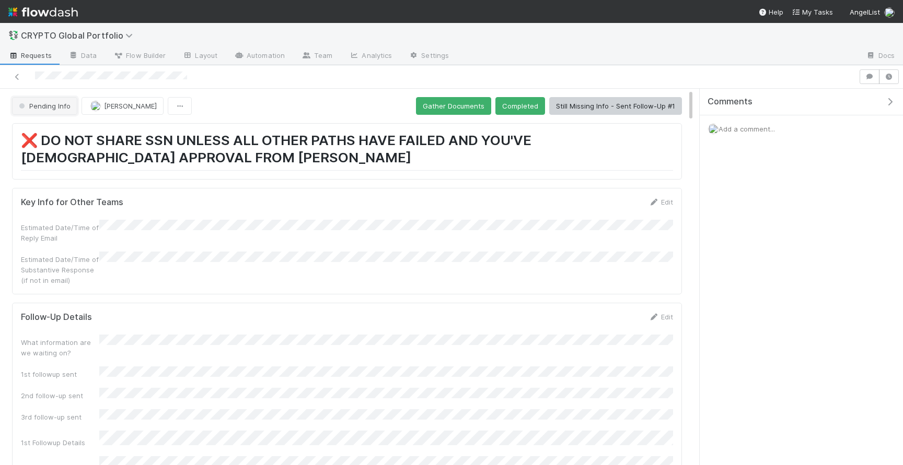
click at [39, 106] on span "Pending Info" at bounding box center [44, 106] width 54 height 8
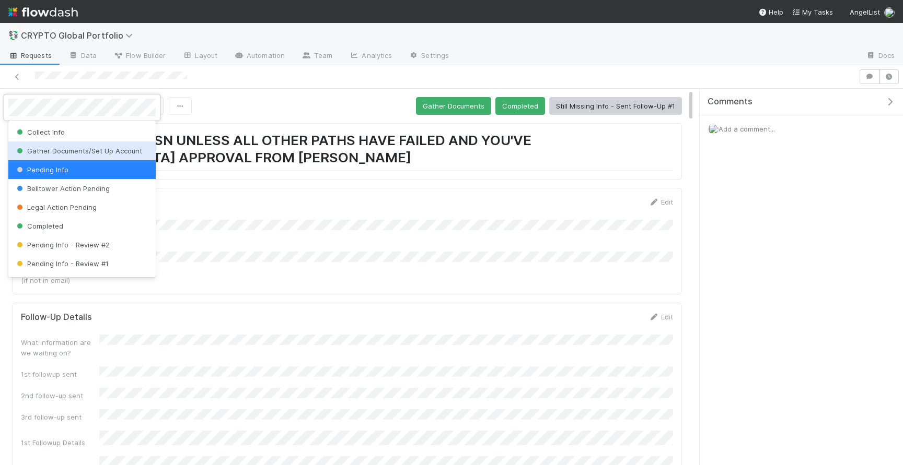
click at [82, 155] on span "Gather Documents/Set Up Account" at bounding box center [78, 151] width 127 height 8
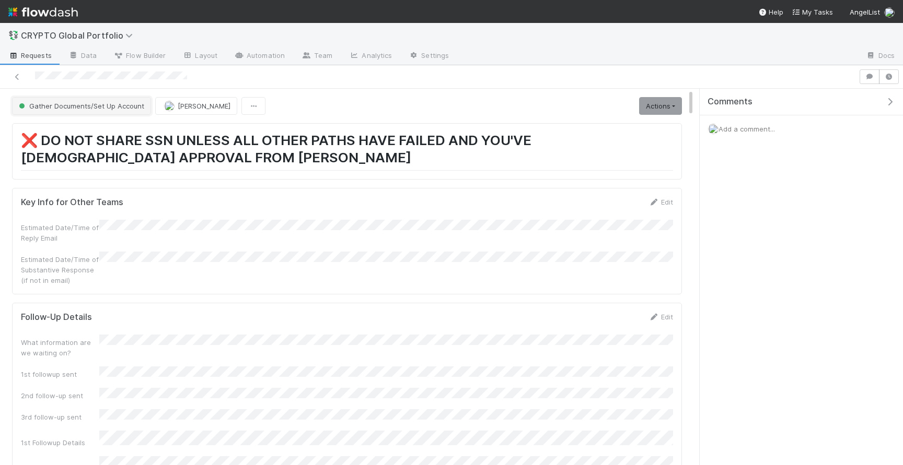
click at [61, 109] on span "Gather Documents/Set Up Account" at bounding box center [80, 106] width 127 height 8
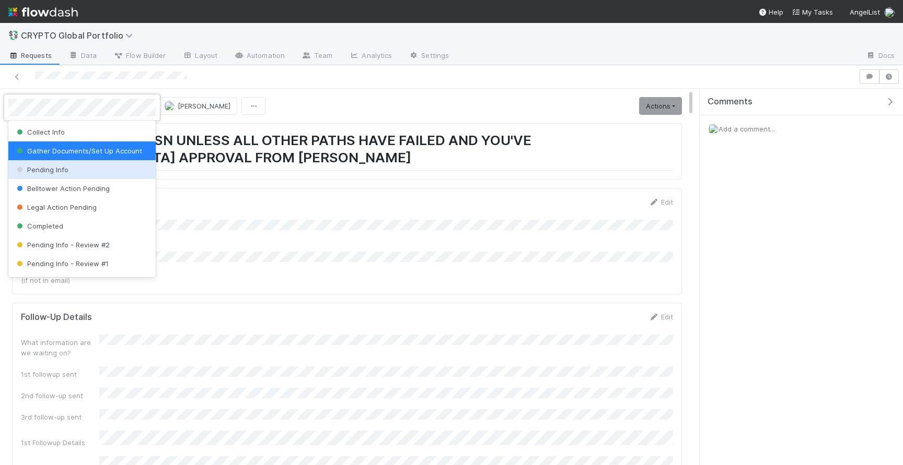
click at [64, 172] on span "Pending Info" at bounding box center [42, 170] width 54 height 8
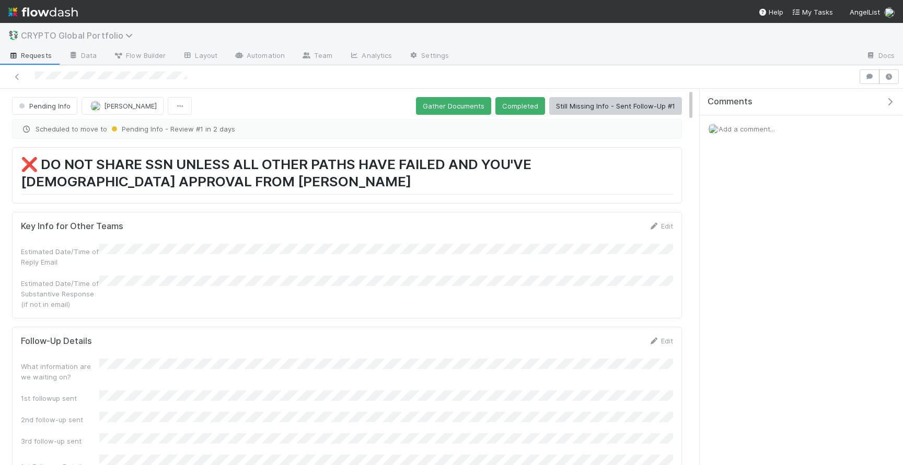
click at [107, 37] on span "CRYPTO Global Portfolio" at bounding box center [79, 35] width 117 height 10
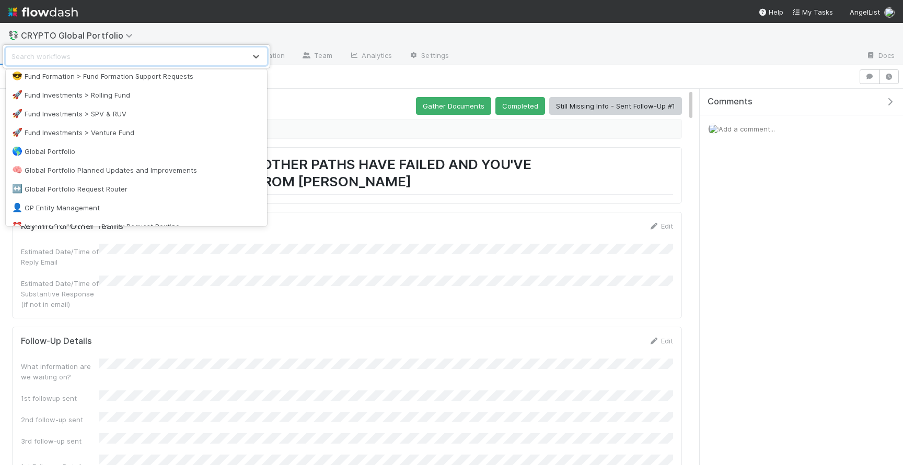
scroll to position [580, 0]
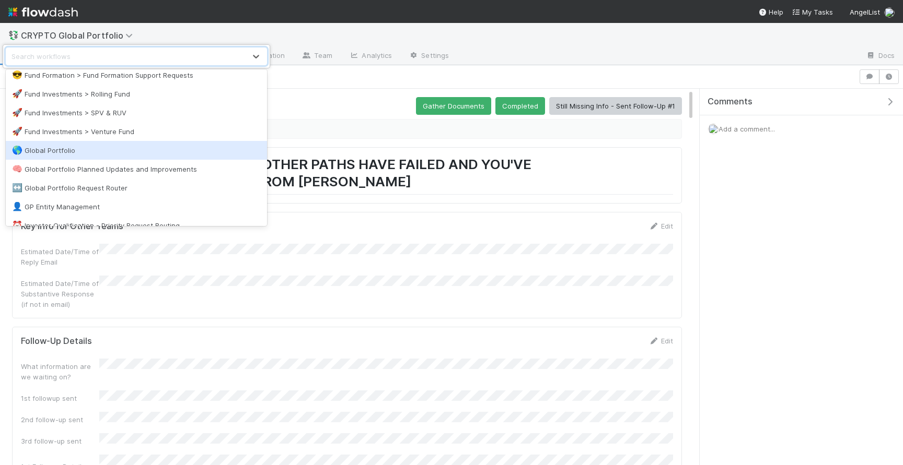
click at [87, 153] on div "🌎 Global Portfolio" at bounding box center [136, 150] width 249 height 10
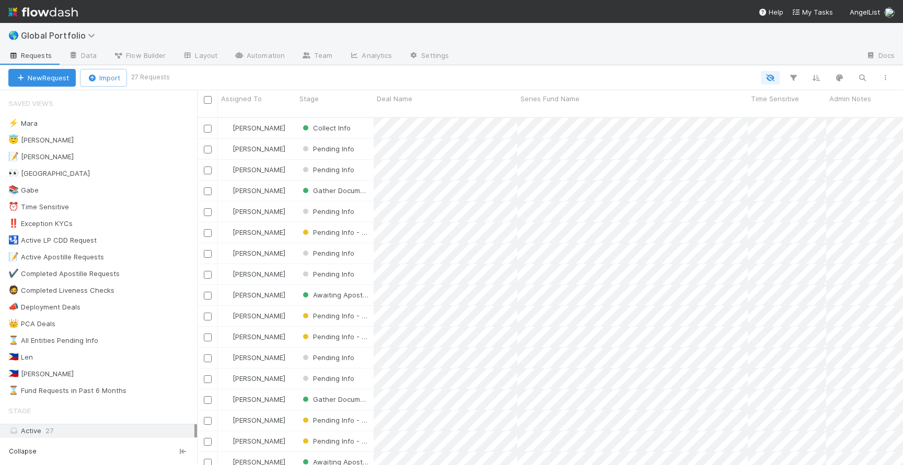
scroll to position [356, 706]
click at [134, 141] on div "😇 [PERSON_NAME] 1" at bounding box center [102, 140] width 189 height 13
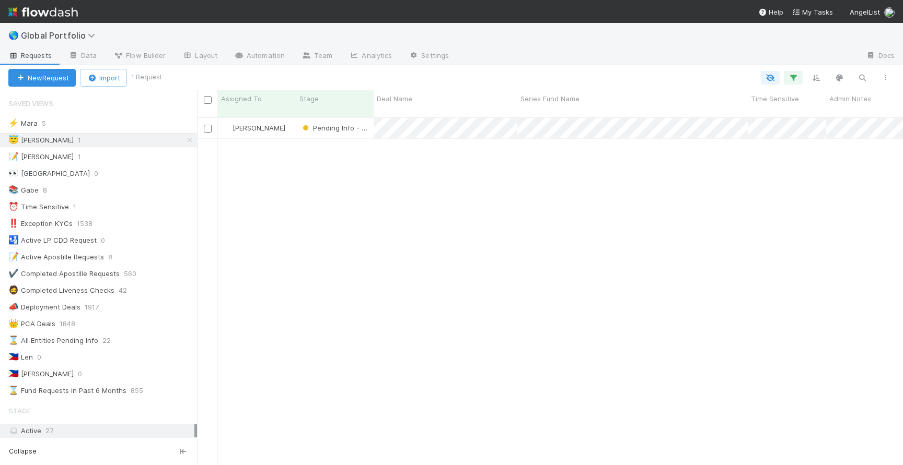
scroll to position [356, 706]
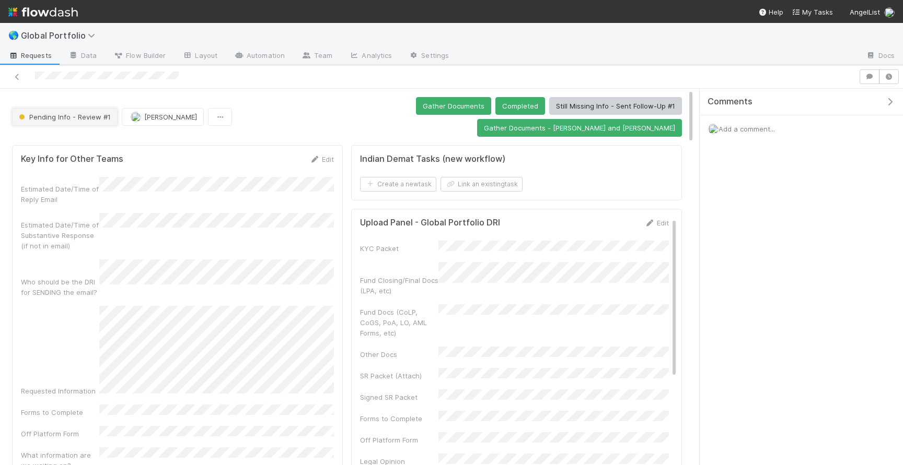
click at [68, 108] on button "Pending Info - Review #1" at bounding box center [65, 117] width 106 height 18
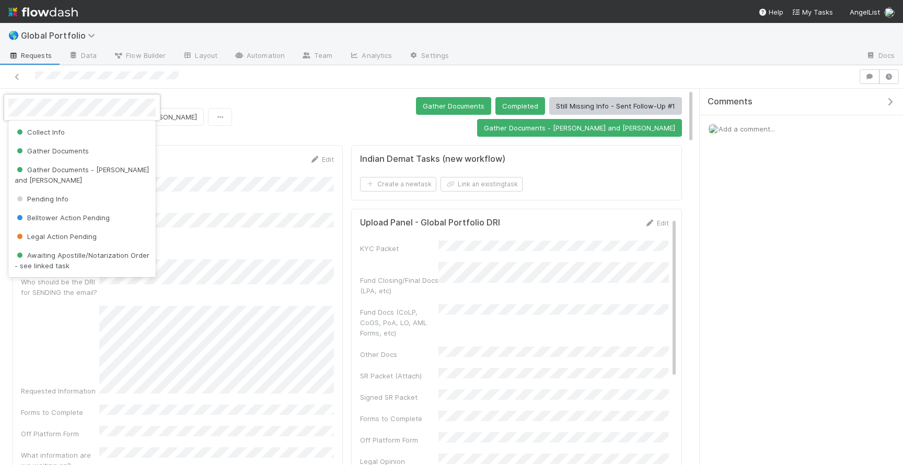
scroll to position [31, 0]
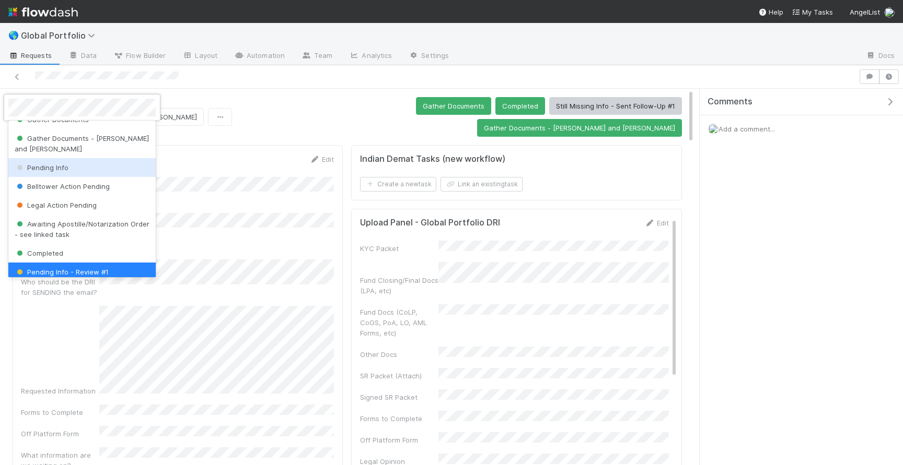
click at [67, 158] on div "Pending Info" at bounding box center [81, 167] width 147 height 19
